Goal: Navigation & Orientation: Find specific page/section

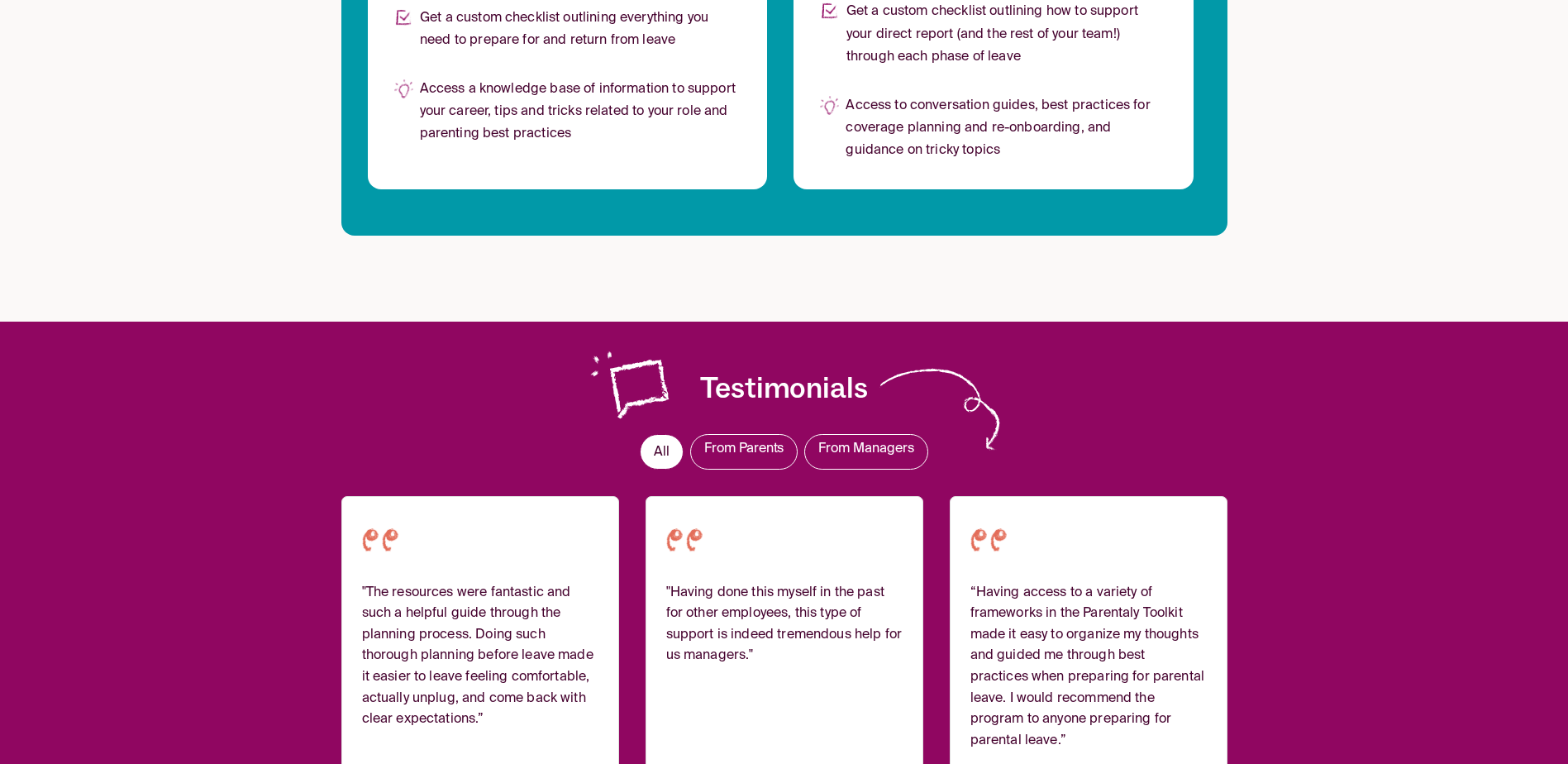
scroll to position [1570, 0]
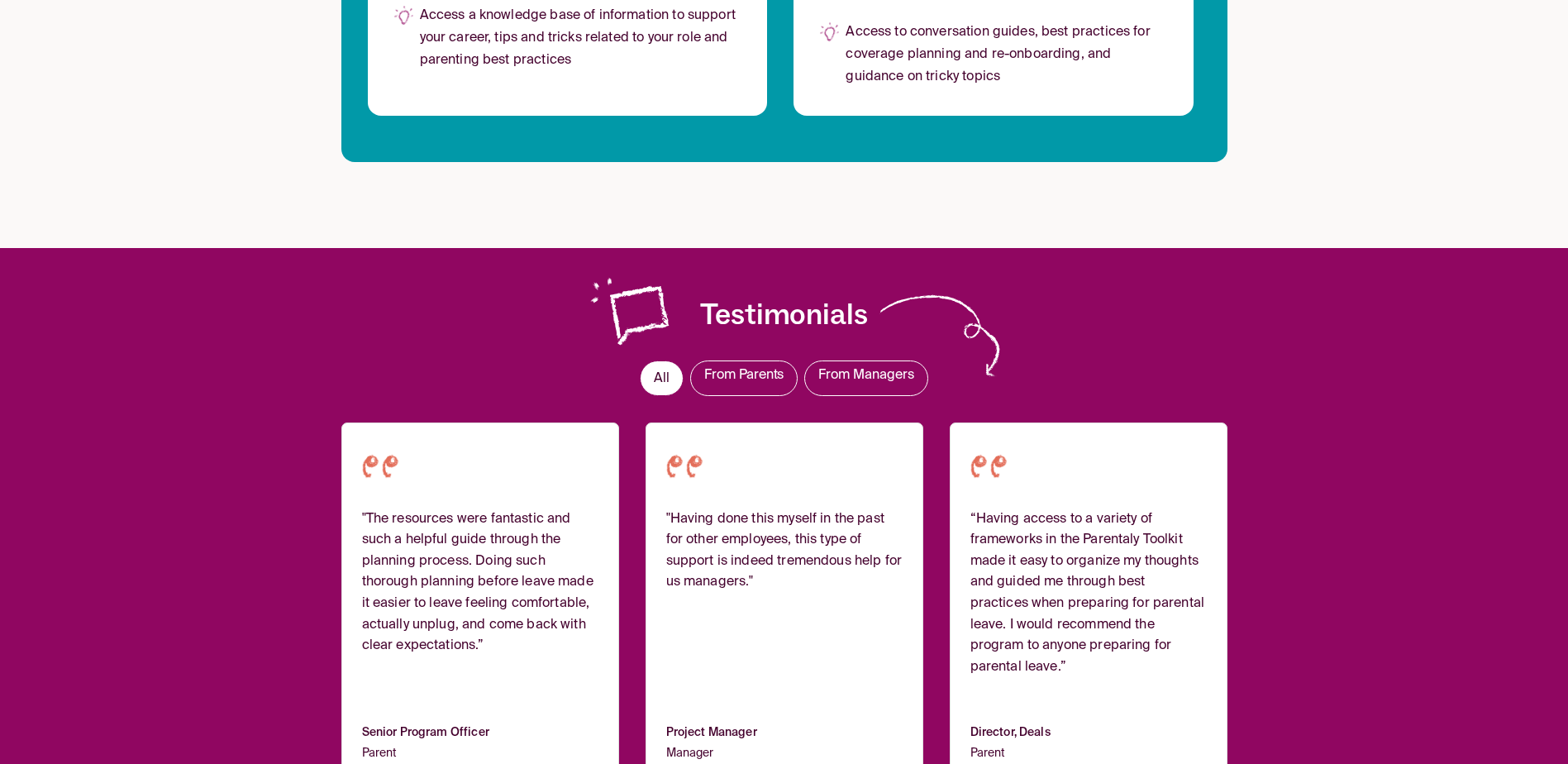
click at [342, 267] on div "Testimonials All From Parents From Managers "The resources were fantastic and s…" at bounding box center [784, 566] width 887 height 635
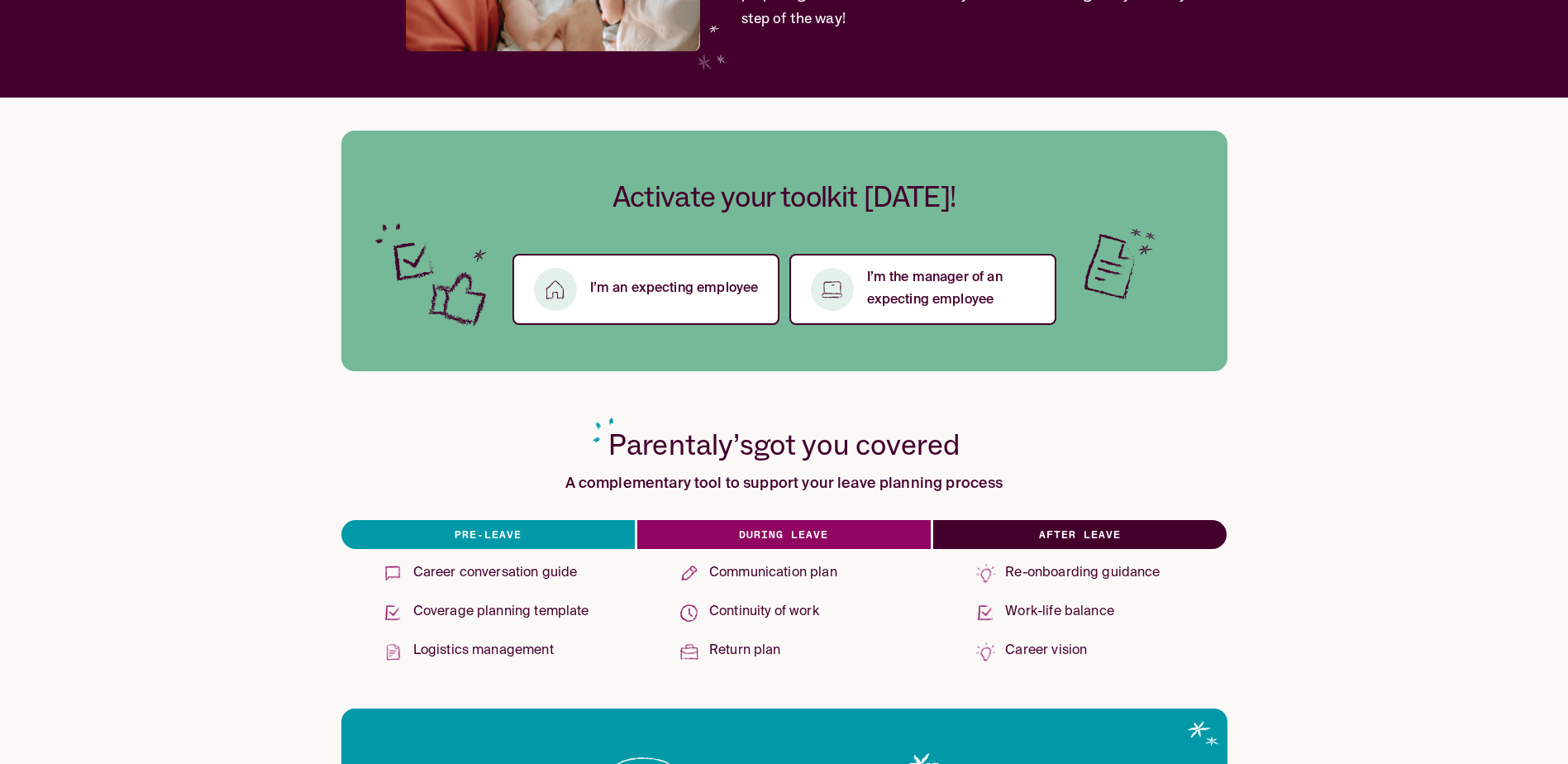
scroll to position [0, 0]
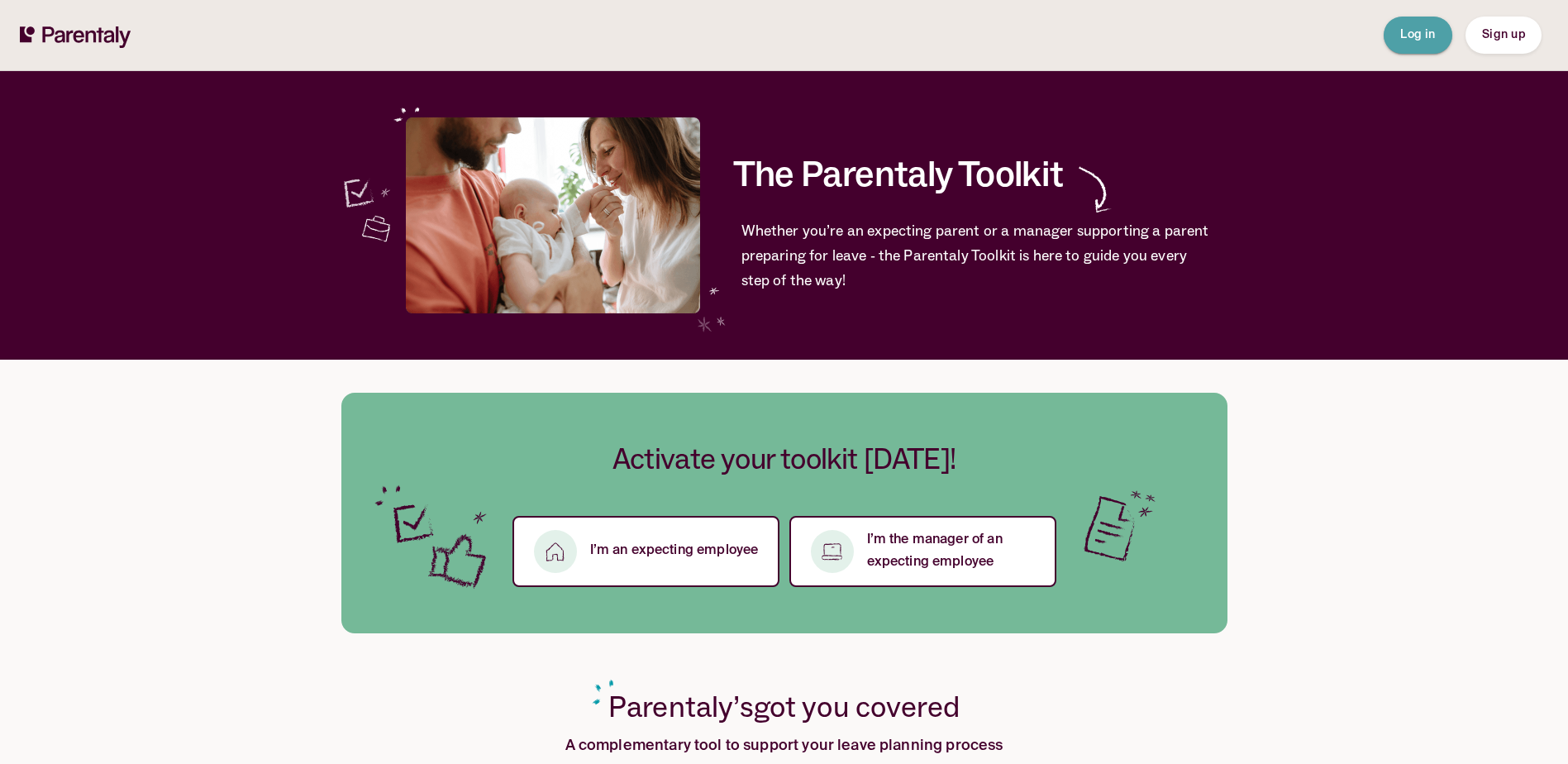
click at [1408, 33] on span "Log in" at bounding box center [1418, 34] width 35 height 11
